Goal: Task Accomplishment & Management: Complete application form

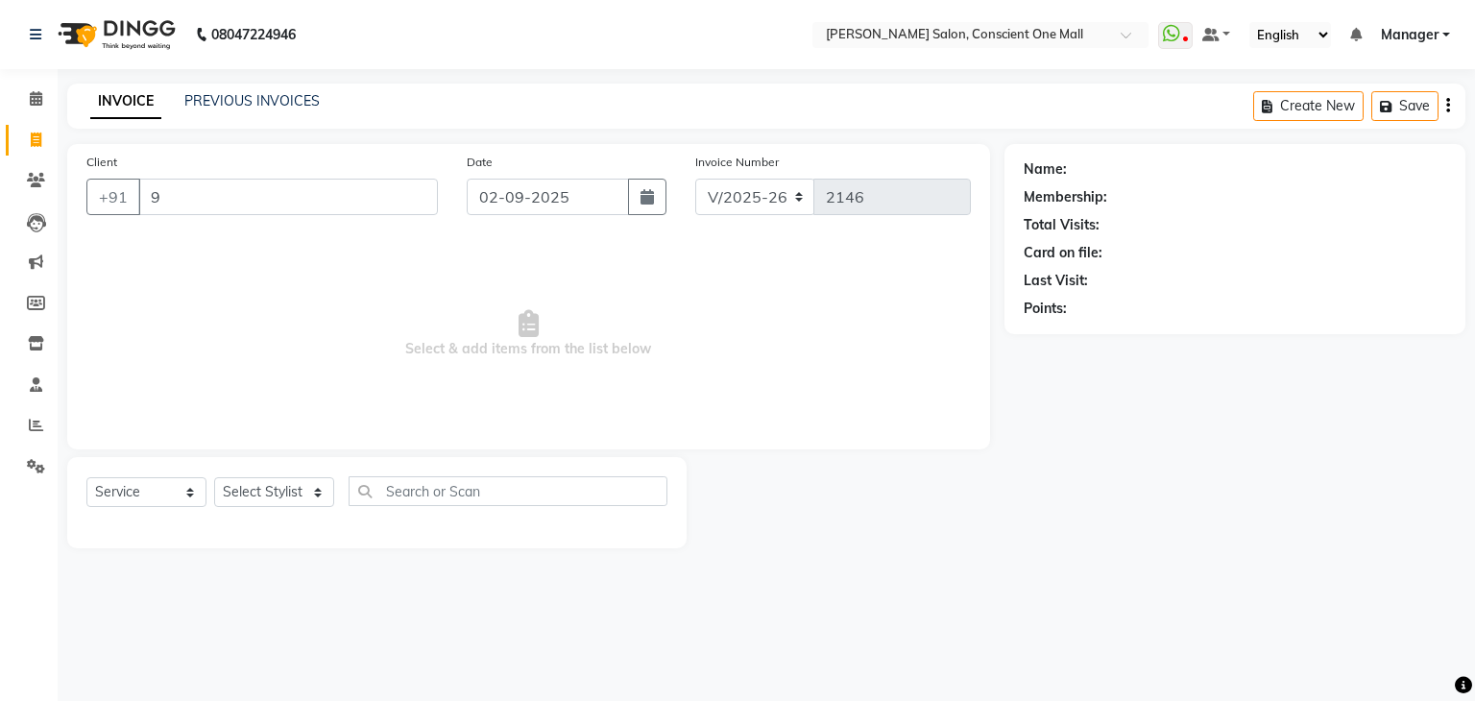
select select "7575"
select select "service"
click at [194, 196] on input "955555000058" at bounding box center [239, 197] width 202 height 36
type input "9555000058"
click at [371, 196] on span "Add Client" at bounding box center [388, 196] width 76 height 19
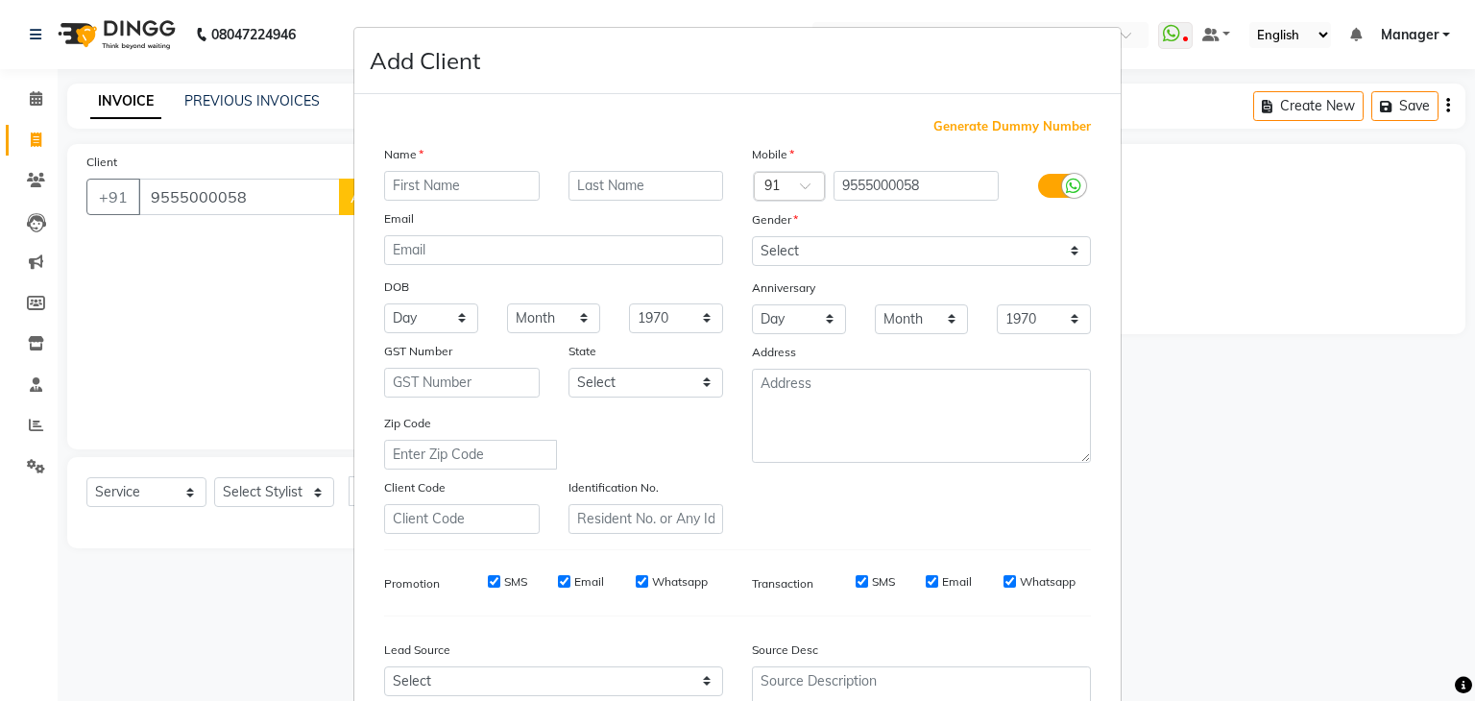
click at [401, 183] on input "text" at bounding box center [462, 186] width 156 height 30
type input "ANIL"
click at [623, 181] on input "text" at bounding box center [646, 186] width 156 height 30
click at [619, 196] on input "103" at bounding box center [646, 186] width 156 height 30
type input "103 SCTR"
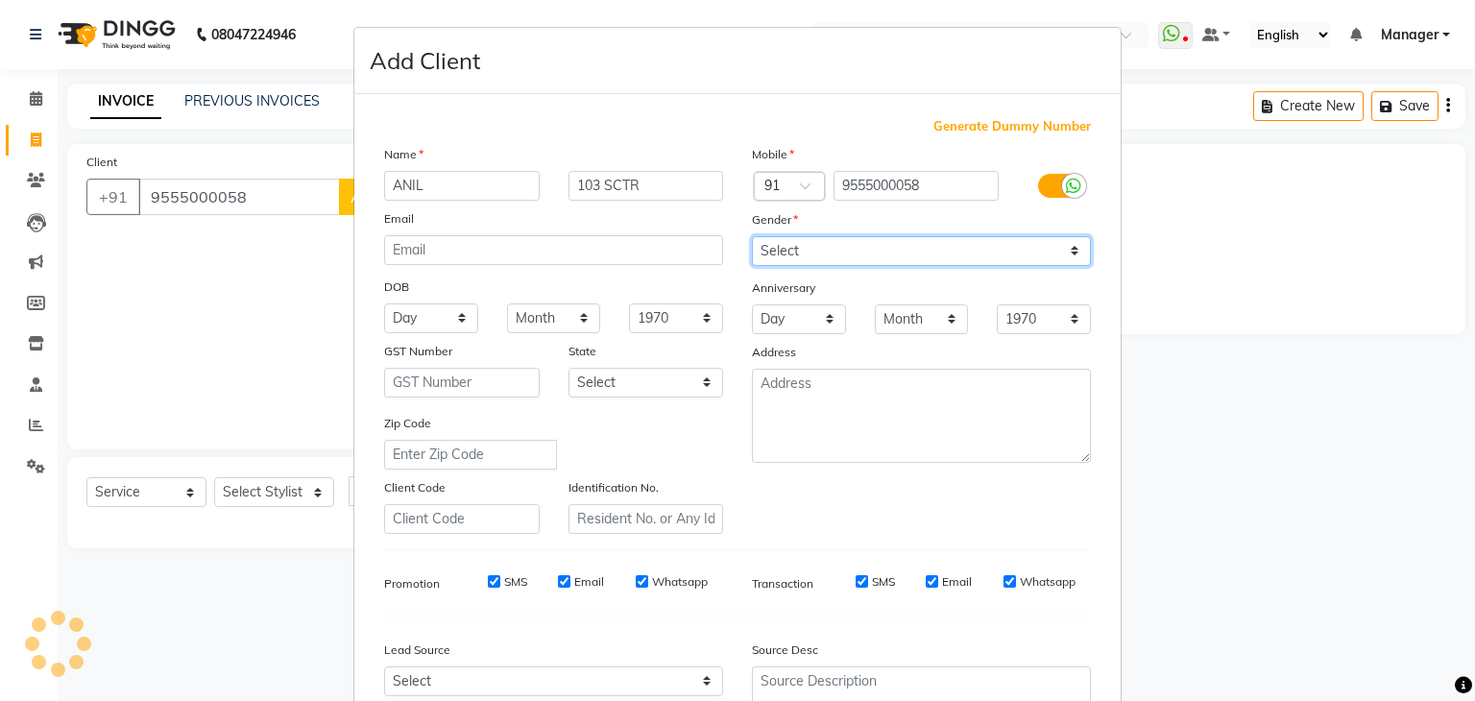
click at [860, 245] on select "Select [DEMOGRAPHIC_DATA] [DEMOGRAPHIC_DATA] Other Prefer Not To Say" at bounding box center [921, 251] width 339 height 30
click at [860, 257] on select "Select [DEMOGRAPHIC_DATA] [DEMOGRAPHIC_DATA] Other Prefer Not To Say" at bounding box center [921, 251] width 339 height 30
select select "[DEMOGRAPHIC_DATA]"
click at [752, 237] on select "Select [DEMOGRAPHIC_DATA] [DEMOGRAPHIC_DATA] Other Prefer Not To Say" at bounding box center [921, 251] width 339 height 30
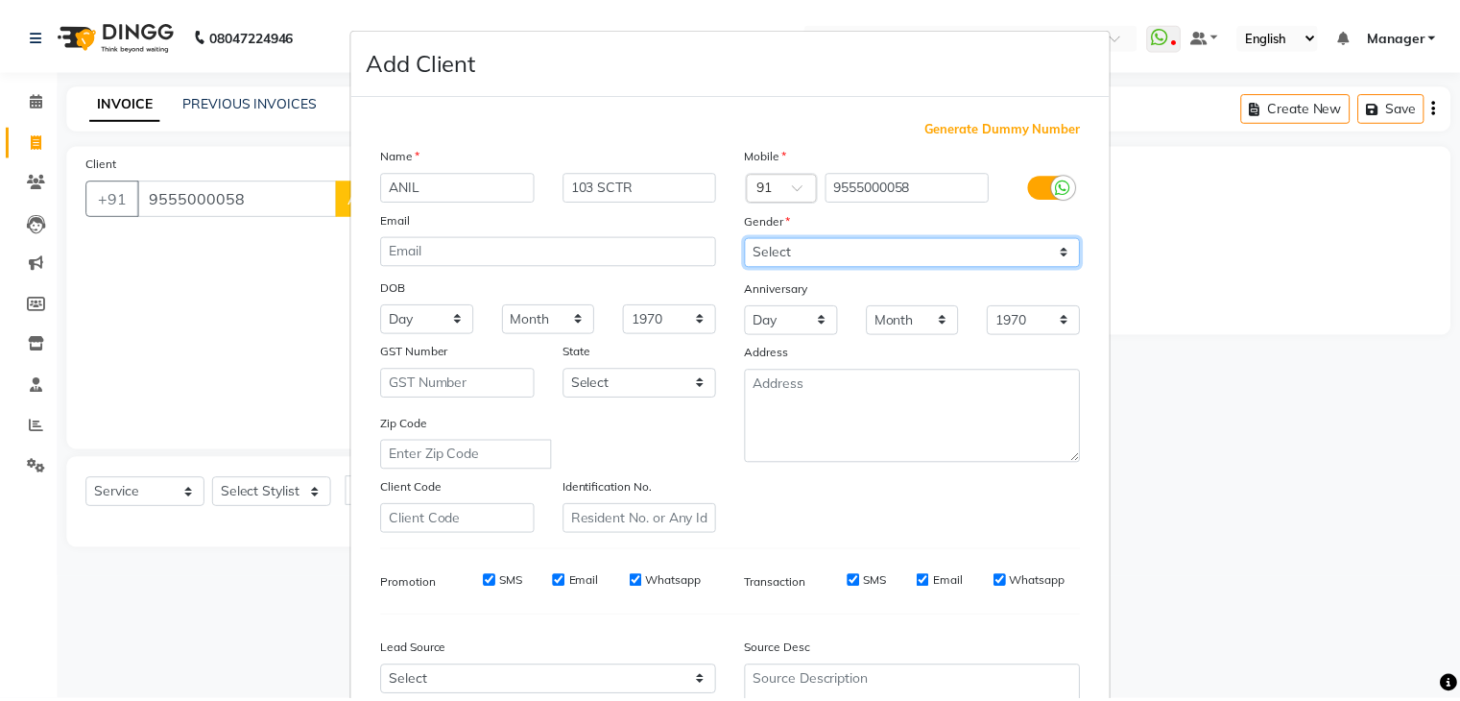
scroll to position [195, 0]
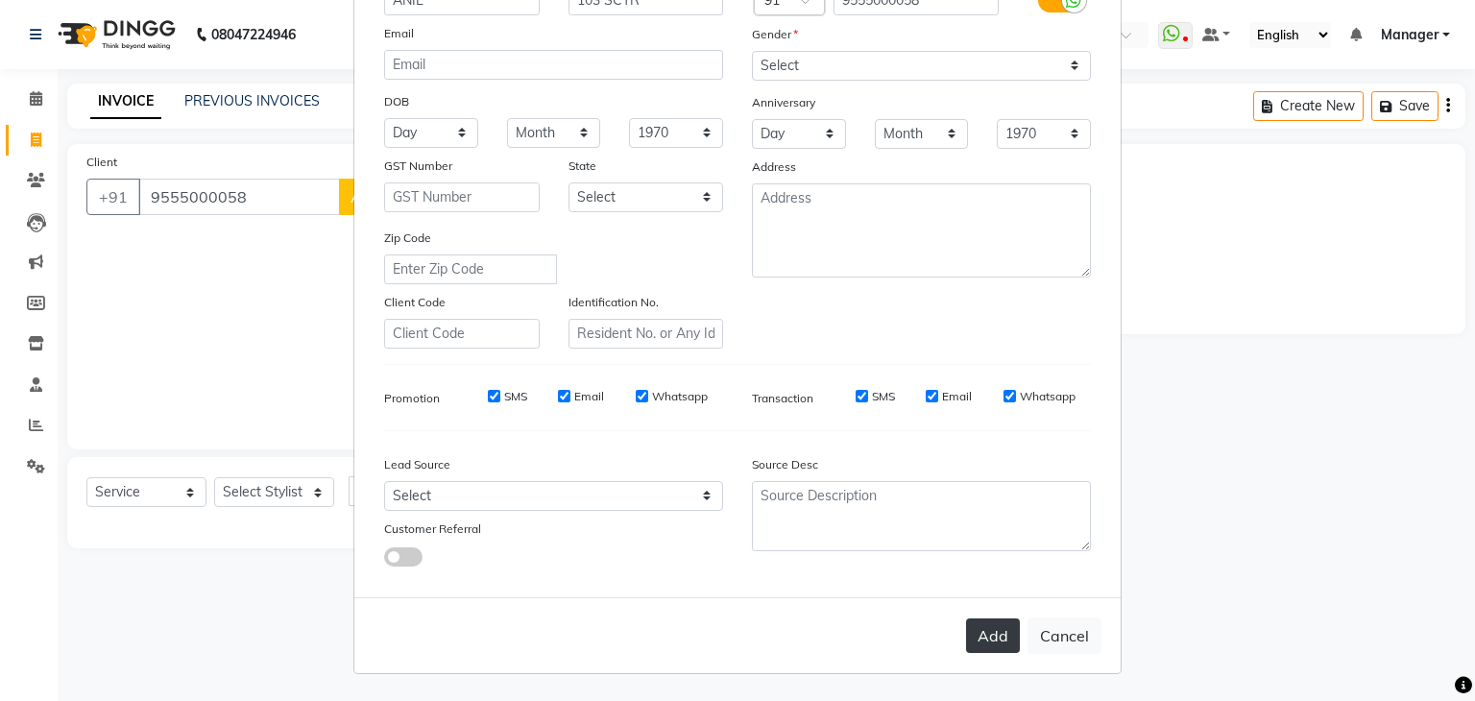
click at [975, 646] on button "Add" at bounding box center [993, 635] width 54 height 35
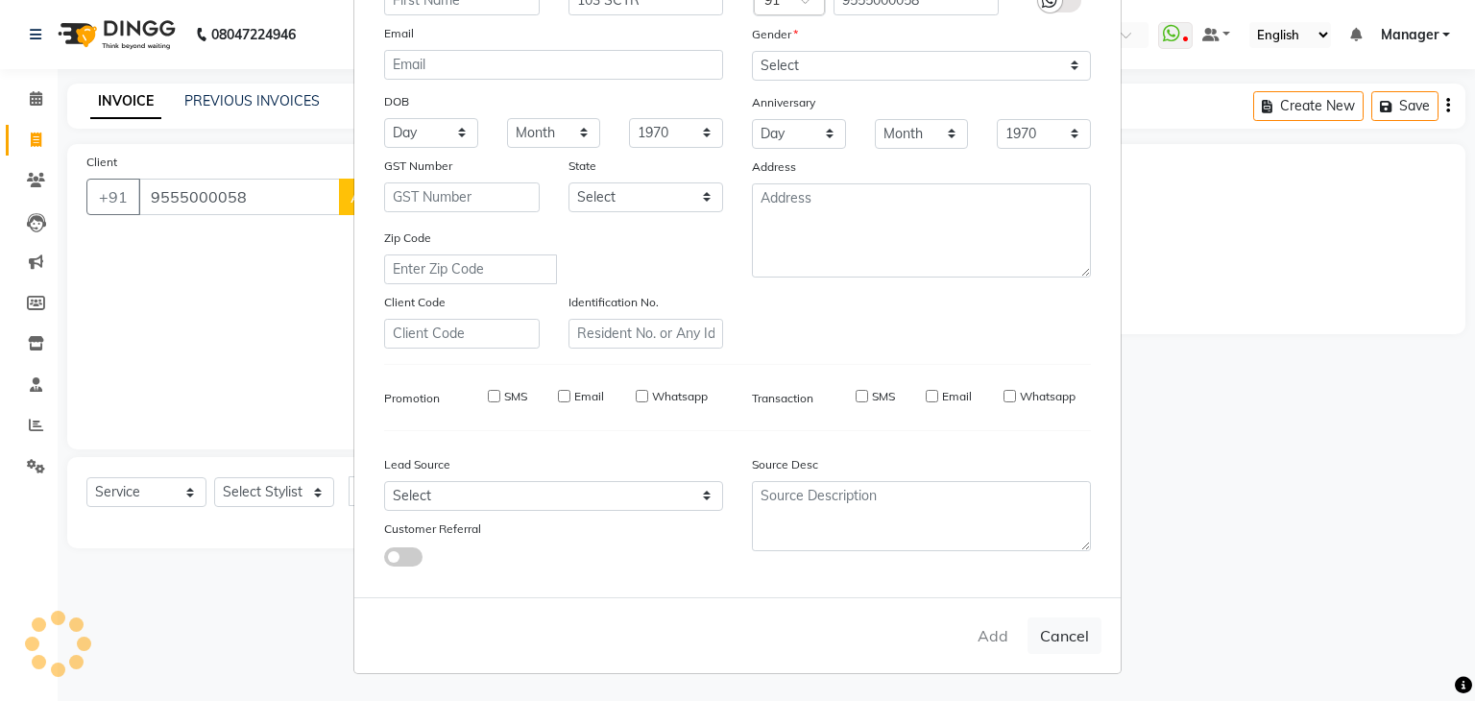
select select
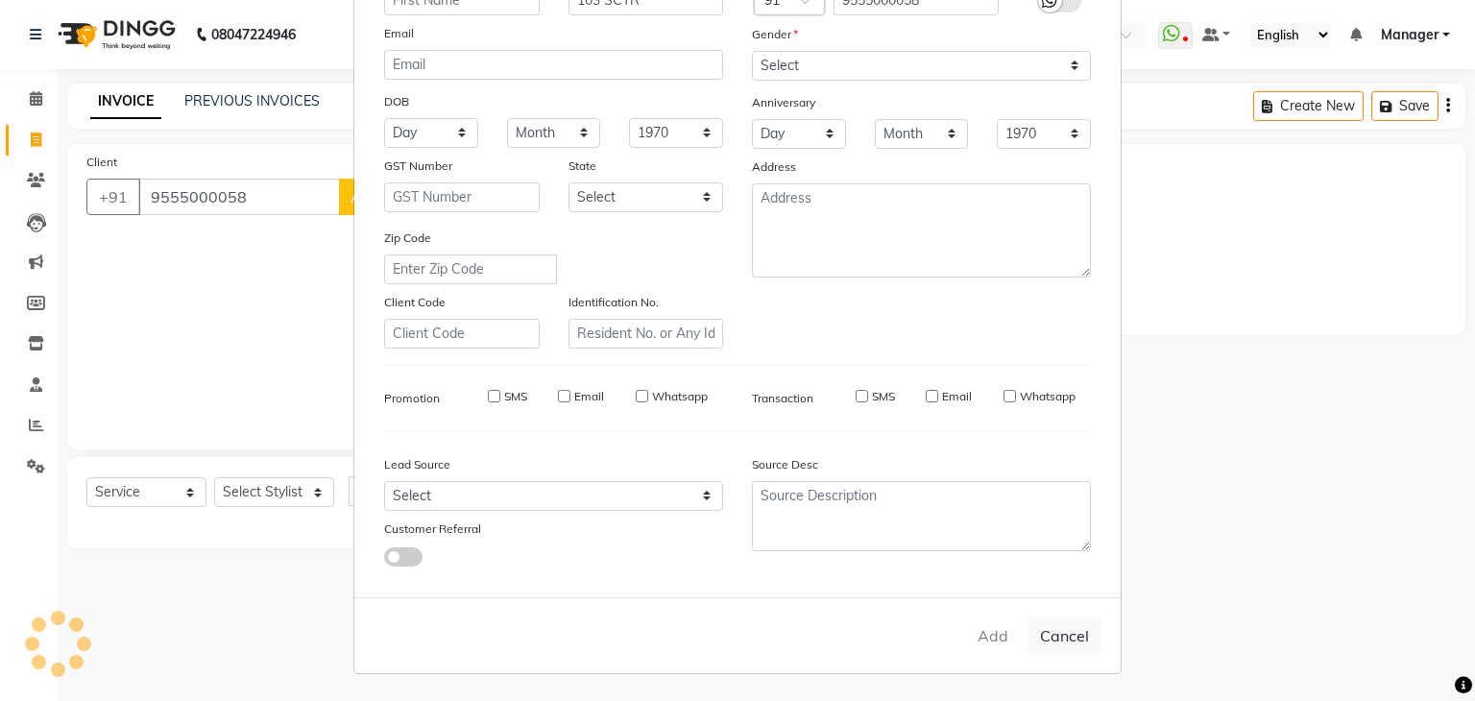
select select
checkbox input "false"
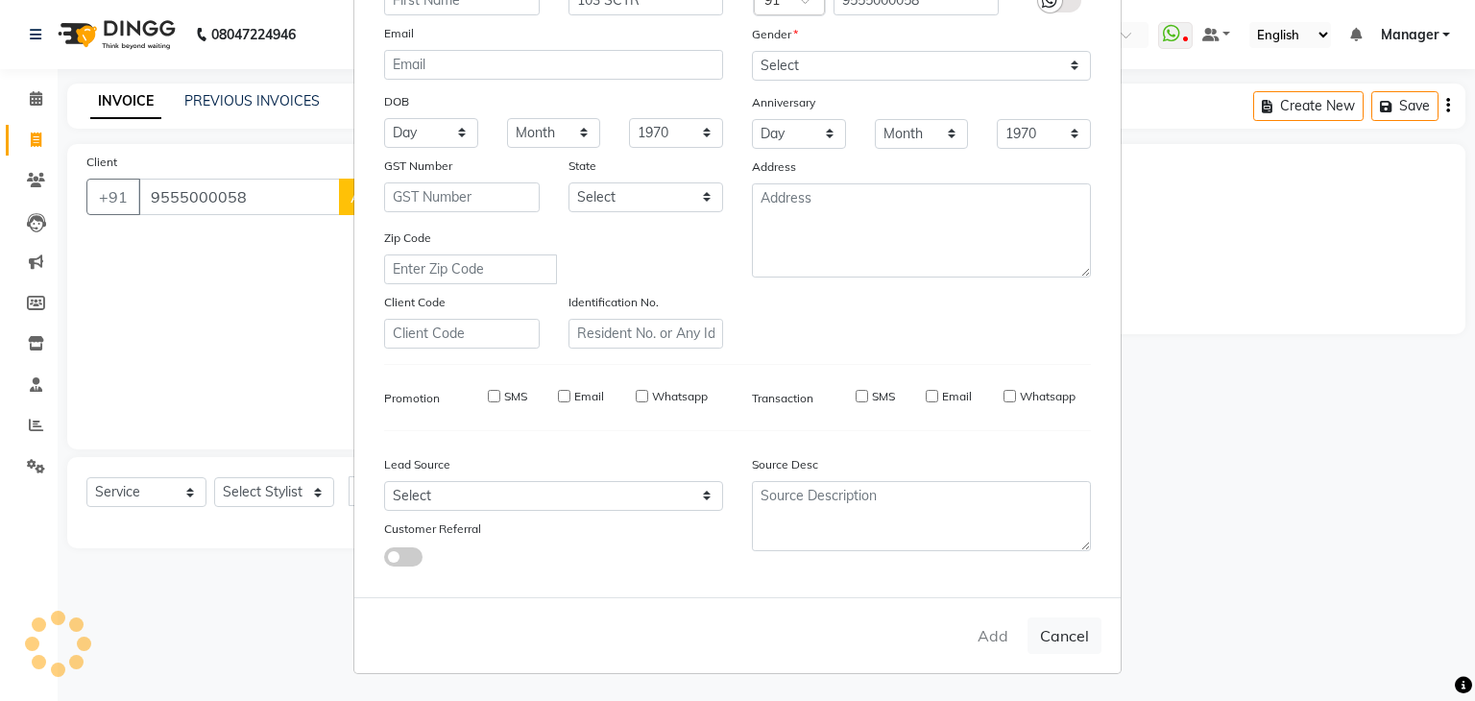
checkbox input "false"
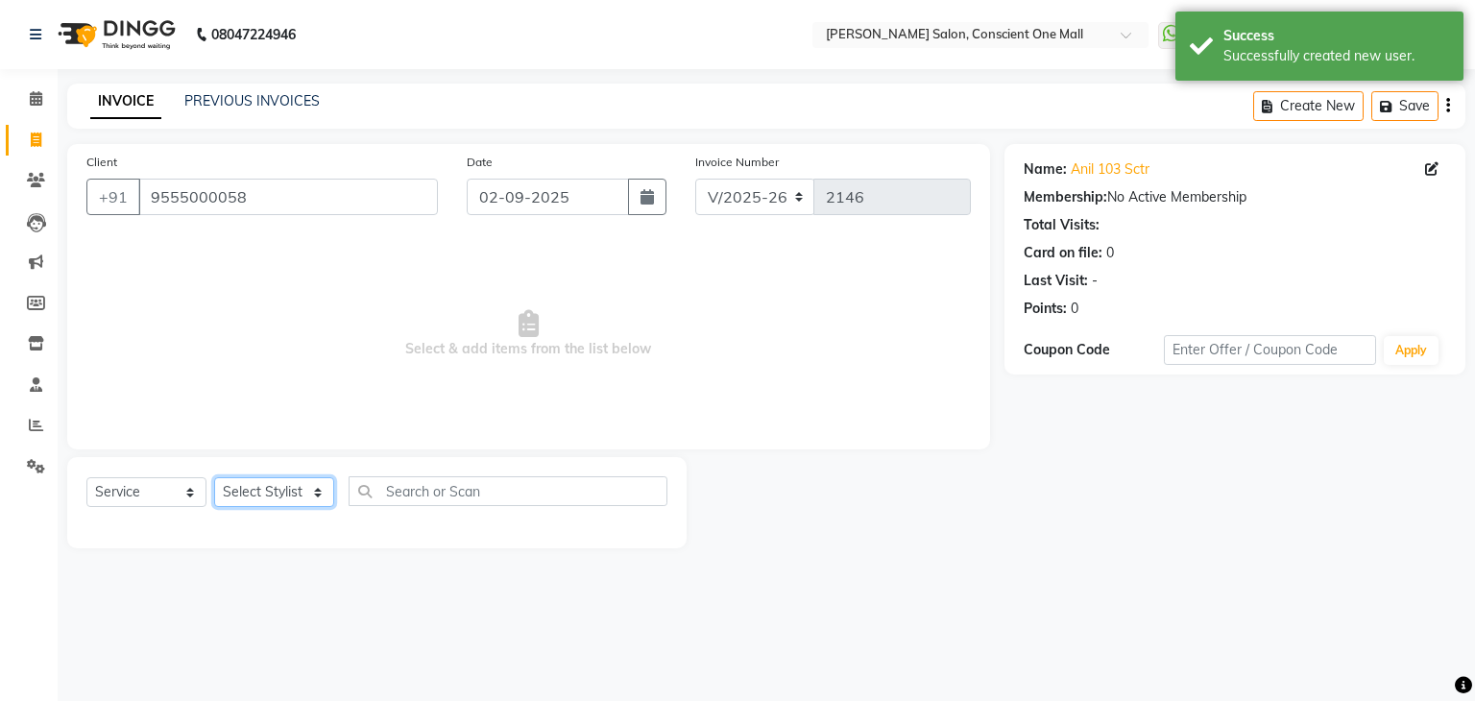
click at [303, 503] on select "Select Stylist [PERSON_NAME] AMIT [PERSON_NAME] [PERSON_NAME] [PERSON_NAME] [PE…" at bounding box center [274, 492] width 120 height 30
select select "67299"
click at [214, 478] on select "Select Stylist [PERSON_NAME] AMIT [PERSON_NAME] [PERSON_NAME] [PERSON_NAME] [PE…" at bounding box center [274, 492] width 120 height 30
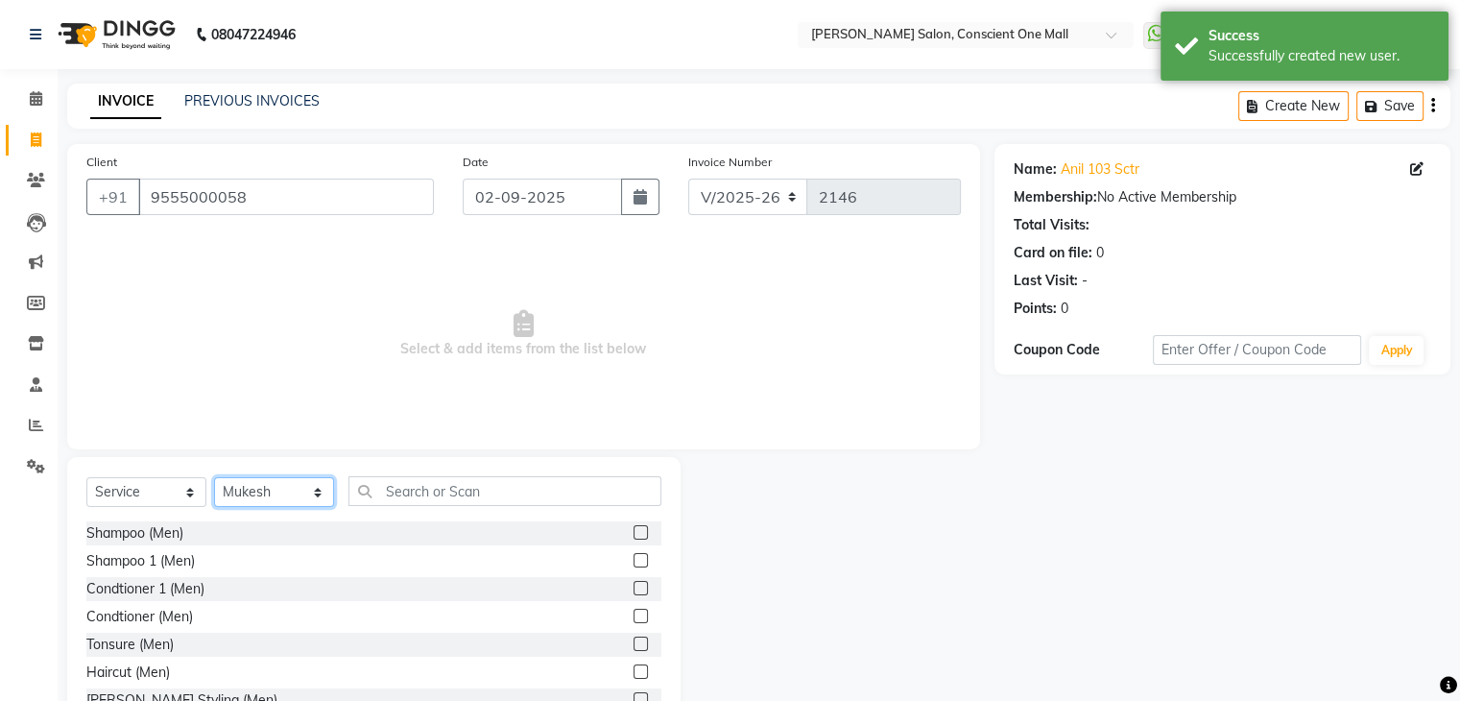
scroll to position [69, 0]
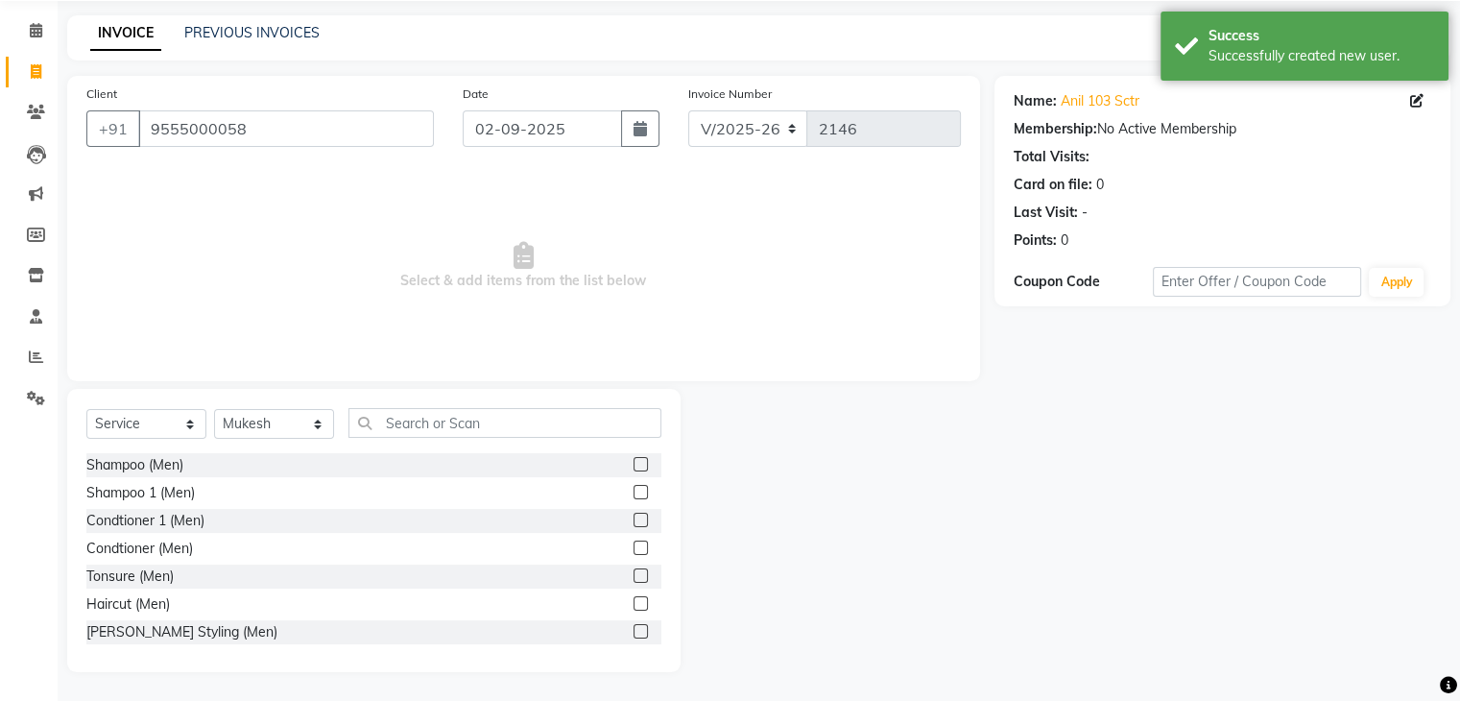
click at [634, 606] on label at bounding box center [641, 603] width 14 height 14
click at [634, 606] on input "checkbox" at bounding box center [640, 604] width 12 height 12
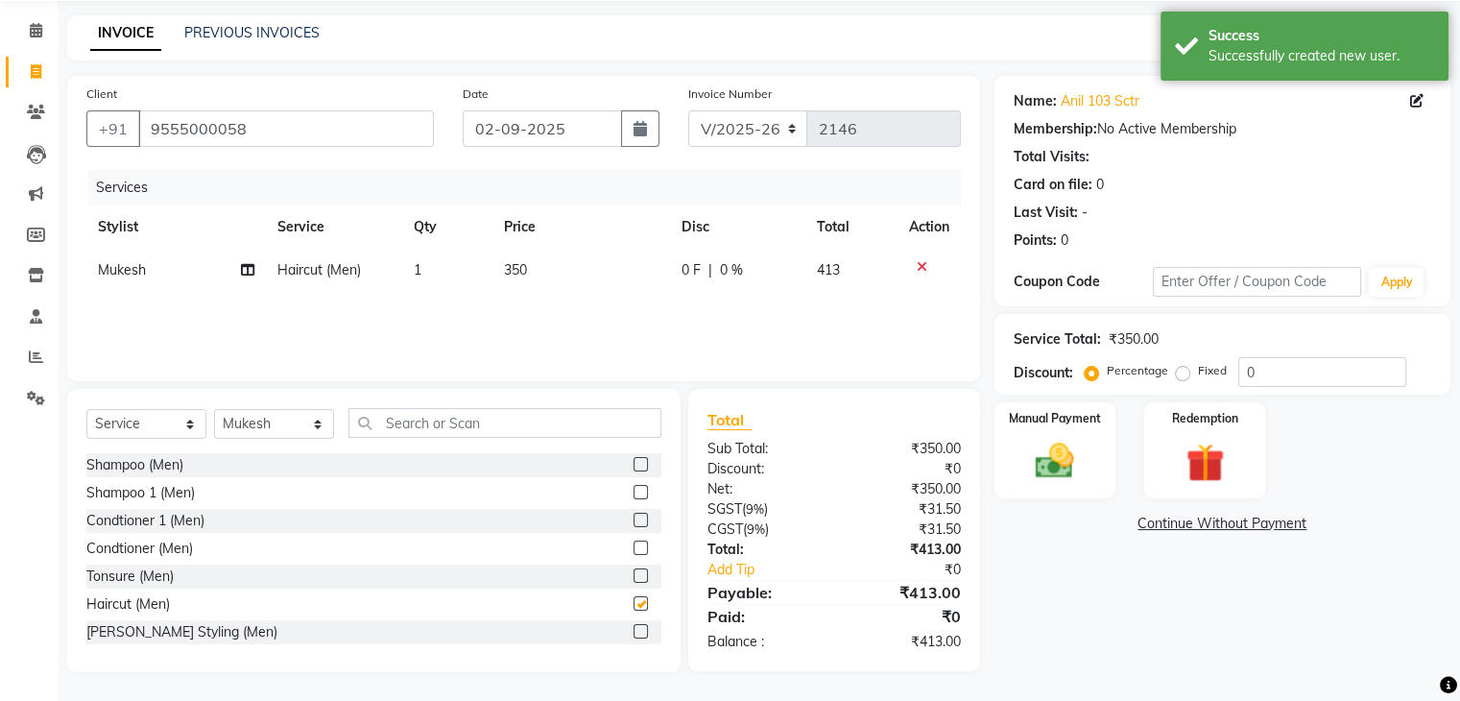
checkbox input "false"
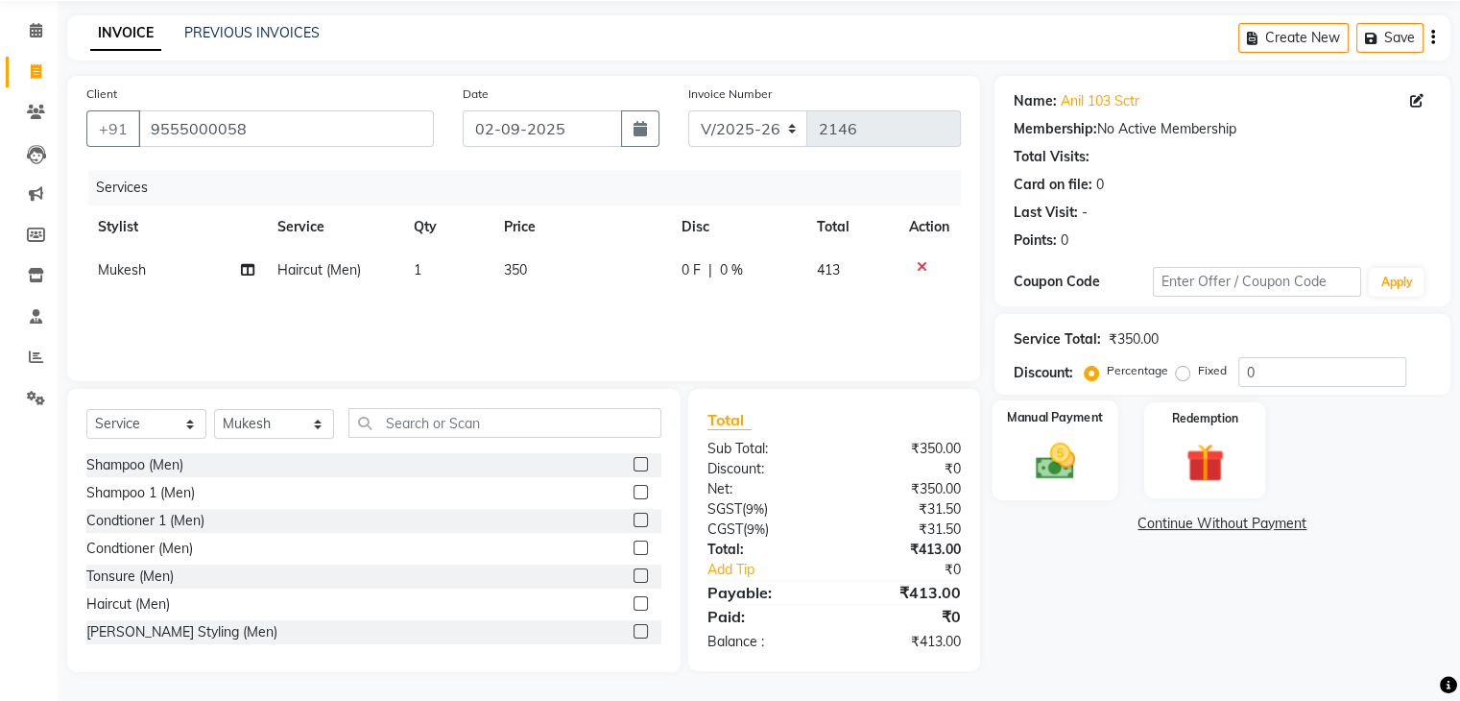
click at [1068, 460] on img at bounding box center [1055, 462] width 64 height 46
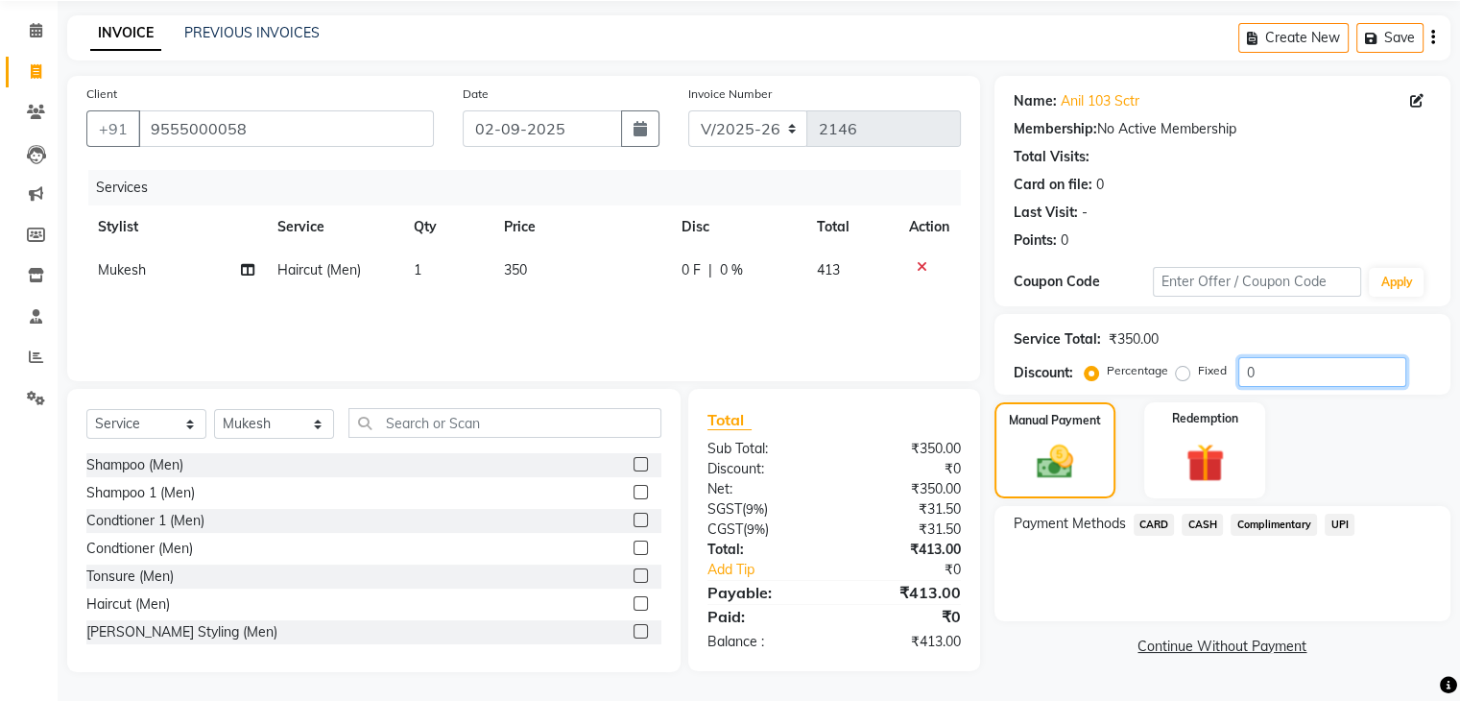
click at [1288, 367] on input "0" at bounding box center [1323, 372] width 168 height 30
type input "1"
type input "5"
type input "3"
click at [1375, 433] on div "Manual Payment Redemption" at bounding box center [1222, 450] width 485 height 96
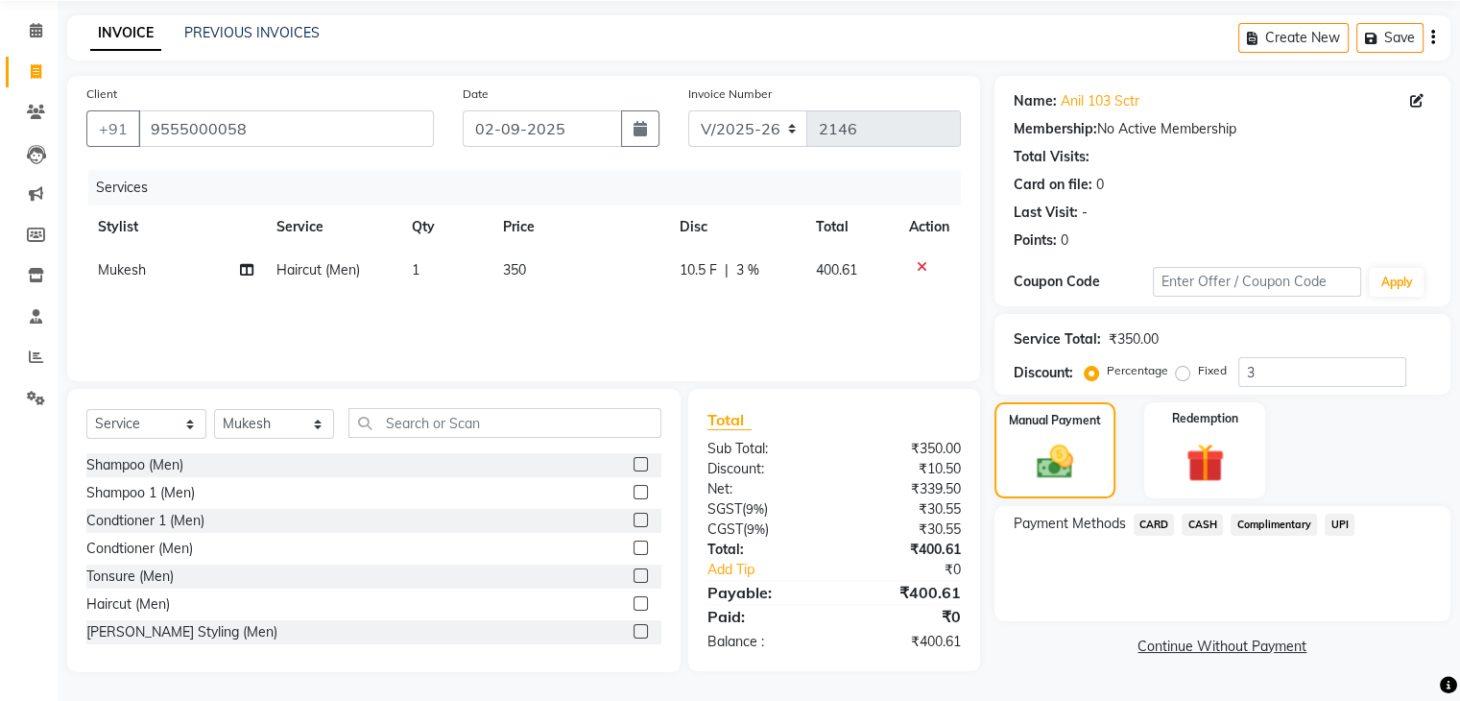
click at [1202, 523] on span "CASH" at bounding box center [1202, 525] width 41 height 22
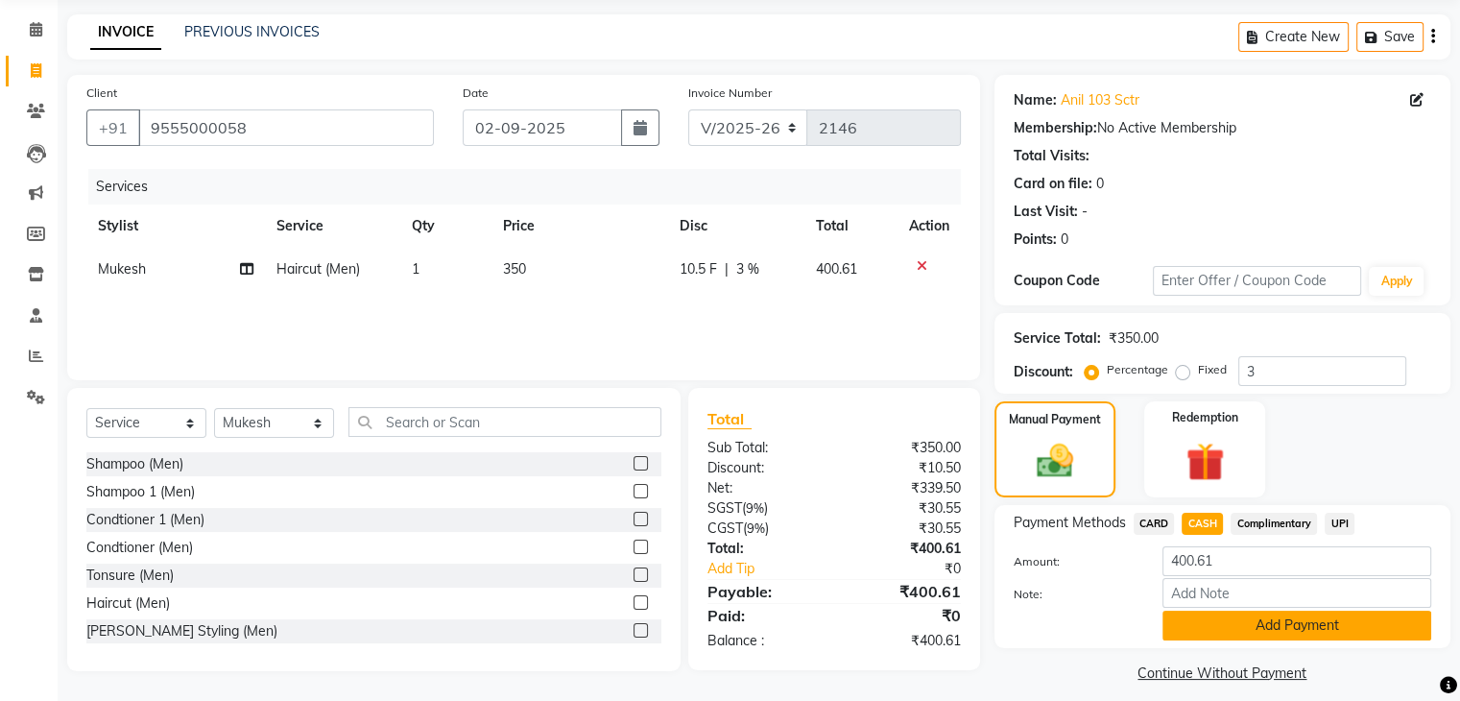
click at [1237, 631] on button "Add Payment" at bounding box center [1297, 626] width 269 height 30
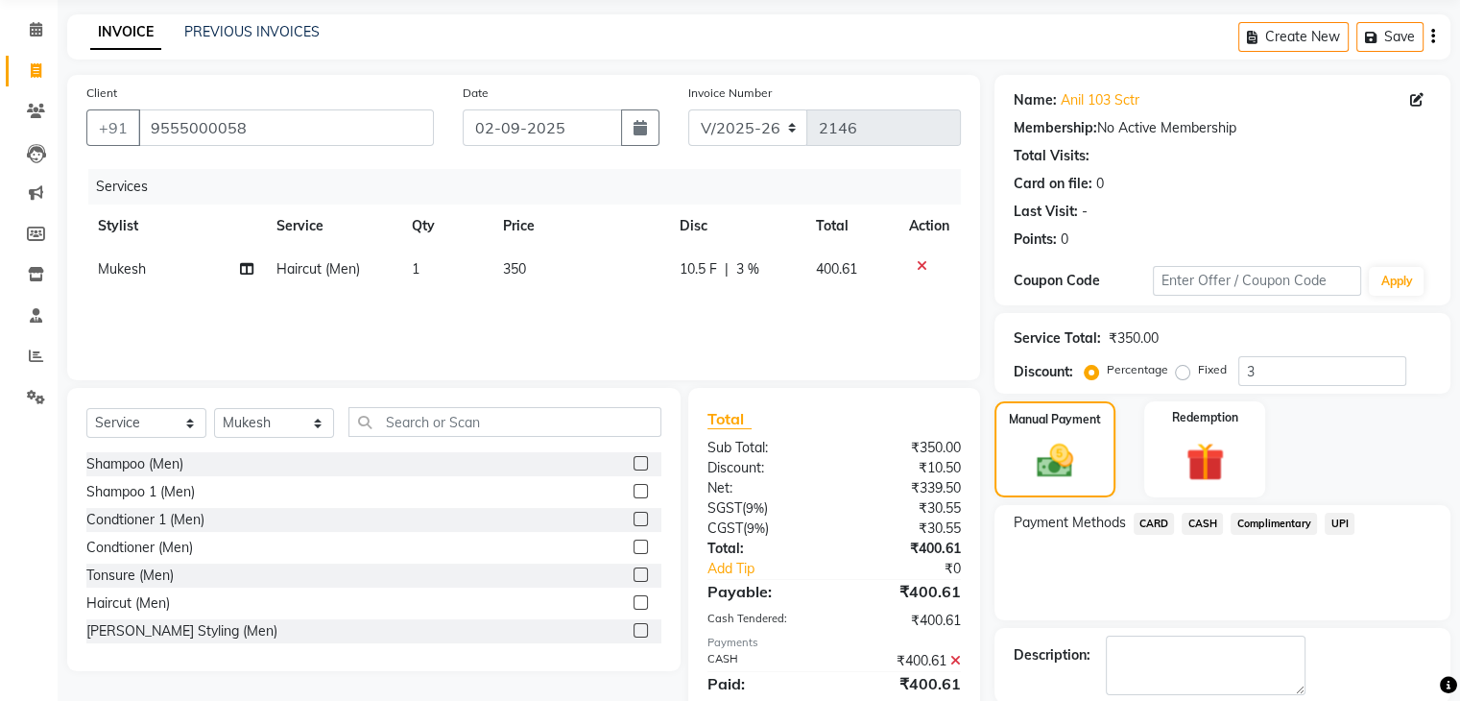
scroll to position [164, 0]
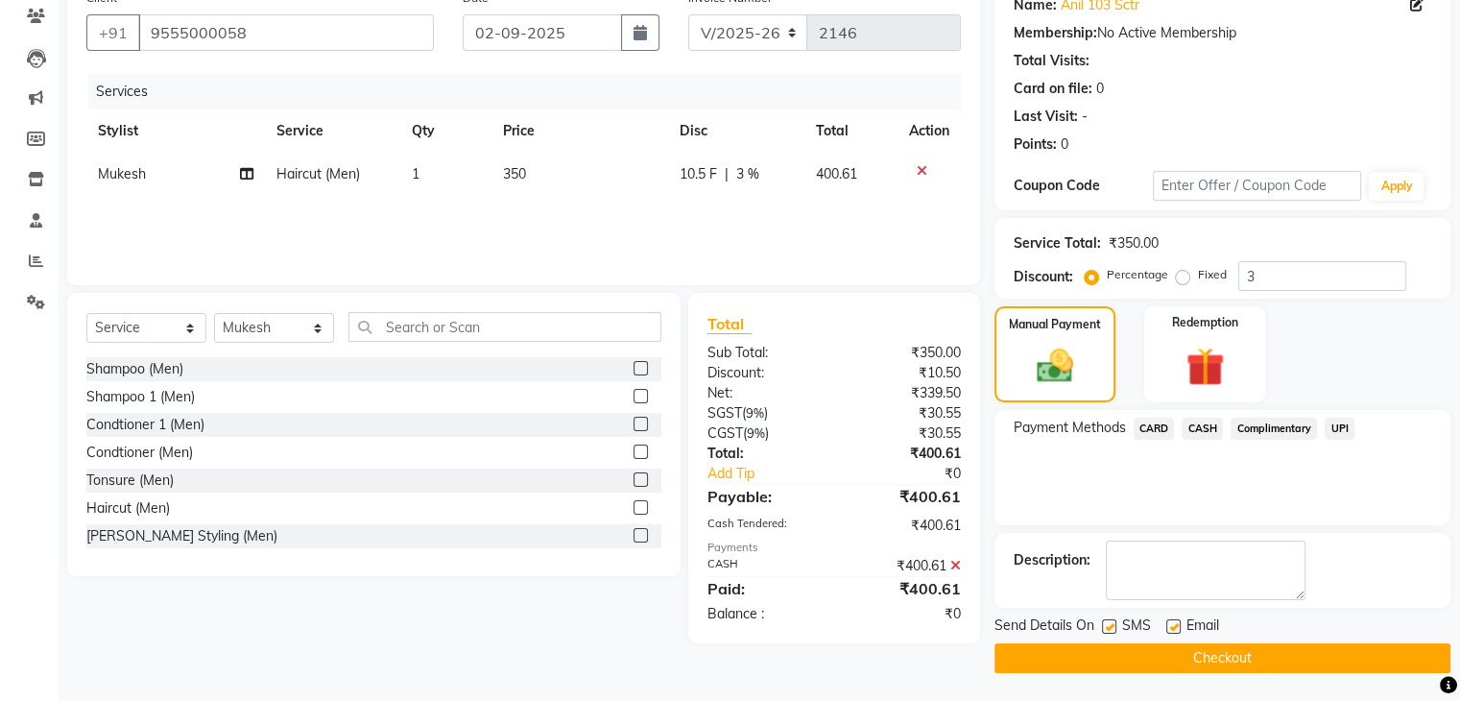
click at [1187, 660] on button "Checkout" at bounding box center [1223, 658] width 456 height 30
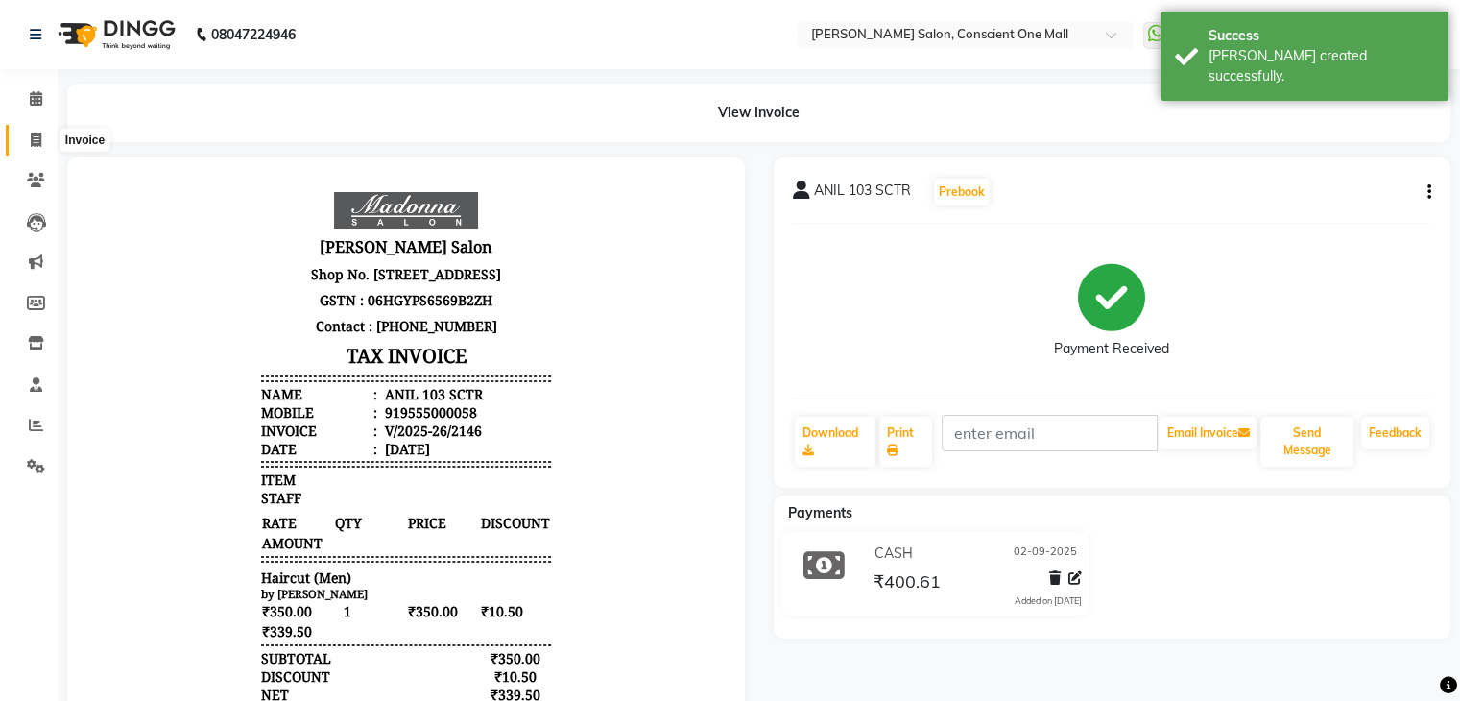
click at [31, 149] on span at bounding box center [36, 141] width 34 height 22
select select "service"
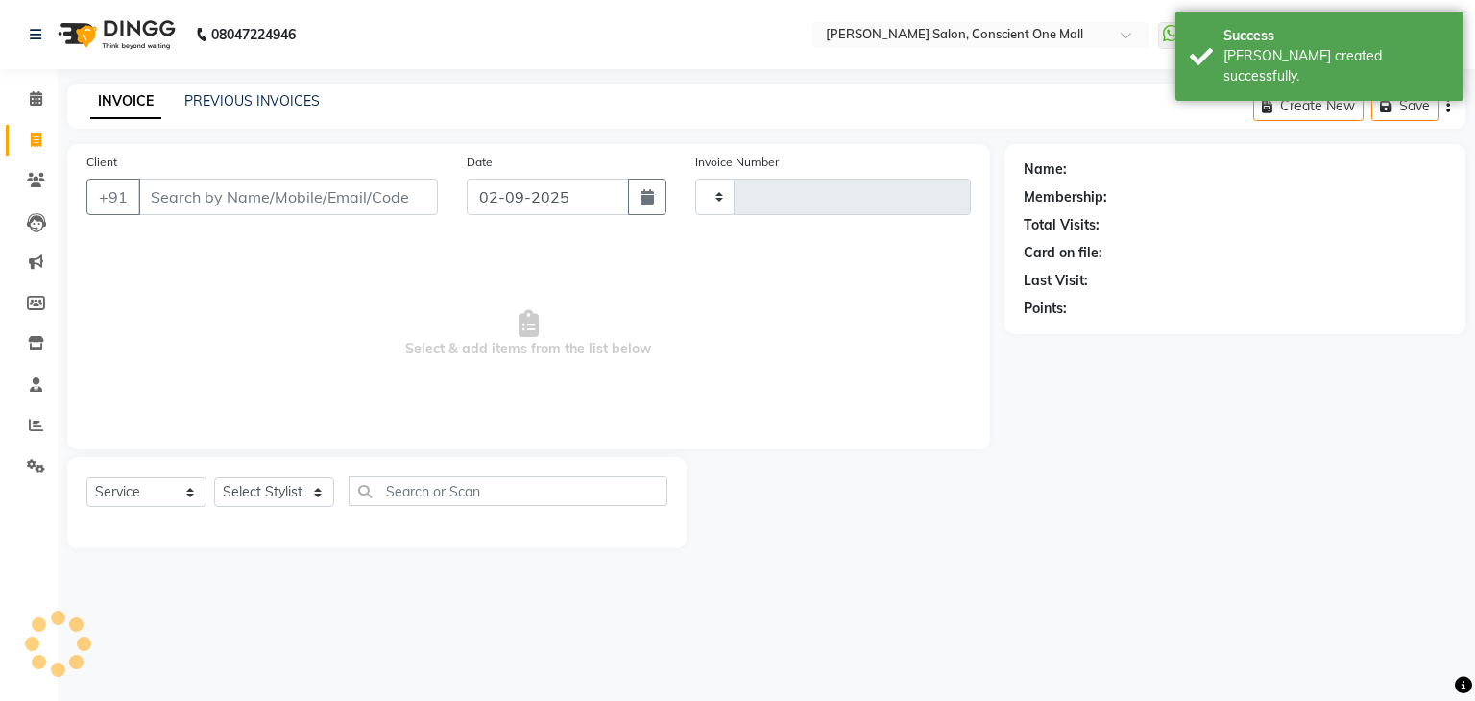
type input "2147"
select select "7575"
